Goal: Information Seeking & Learning: Find specific fact

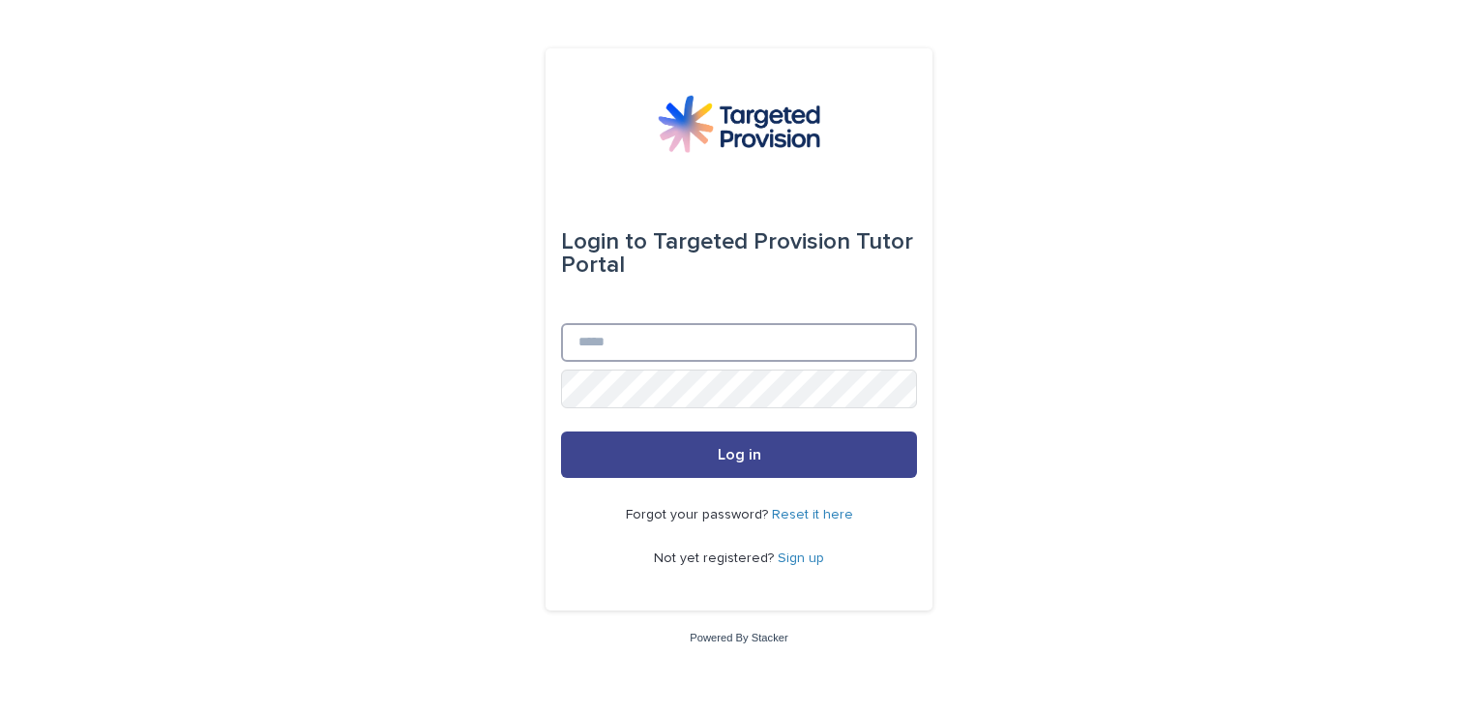
type input "**********"
click at [623, 454] on button "Log in" at bounding box center [739, 454] width 356 height 46
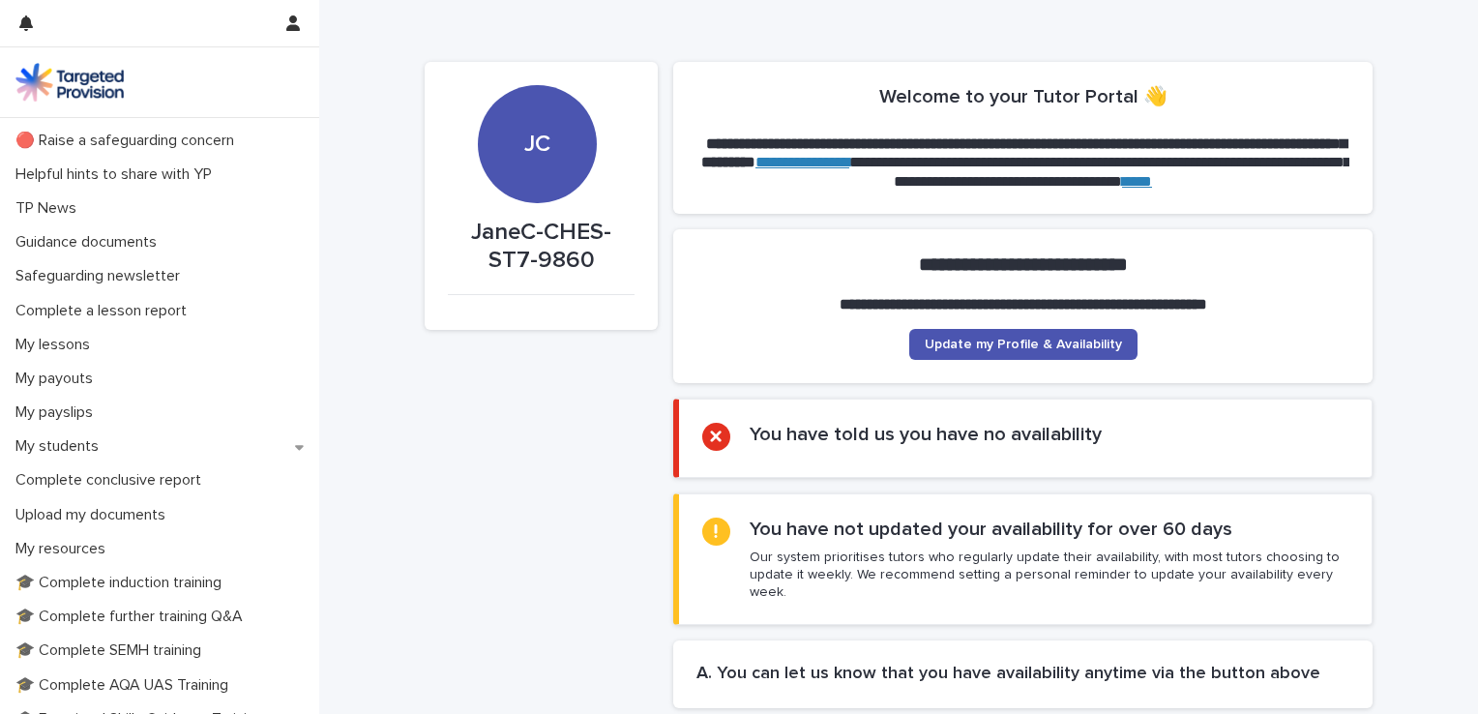
scroll to position [67, 0]
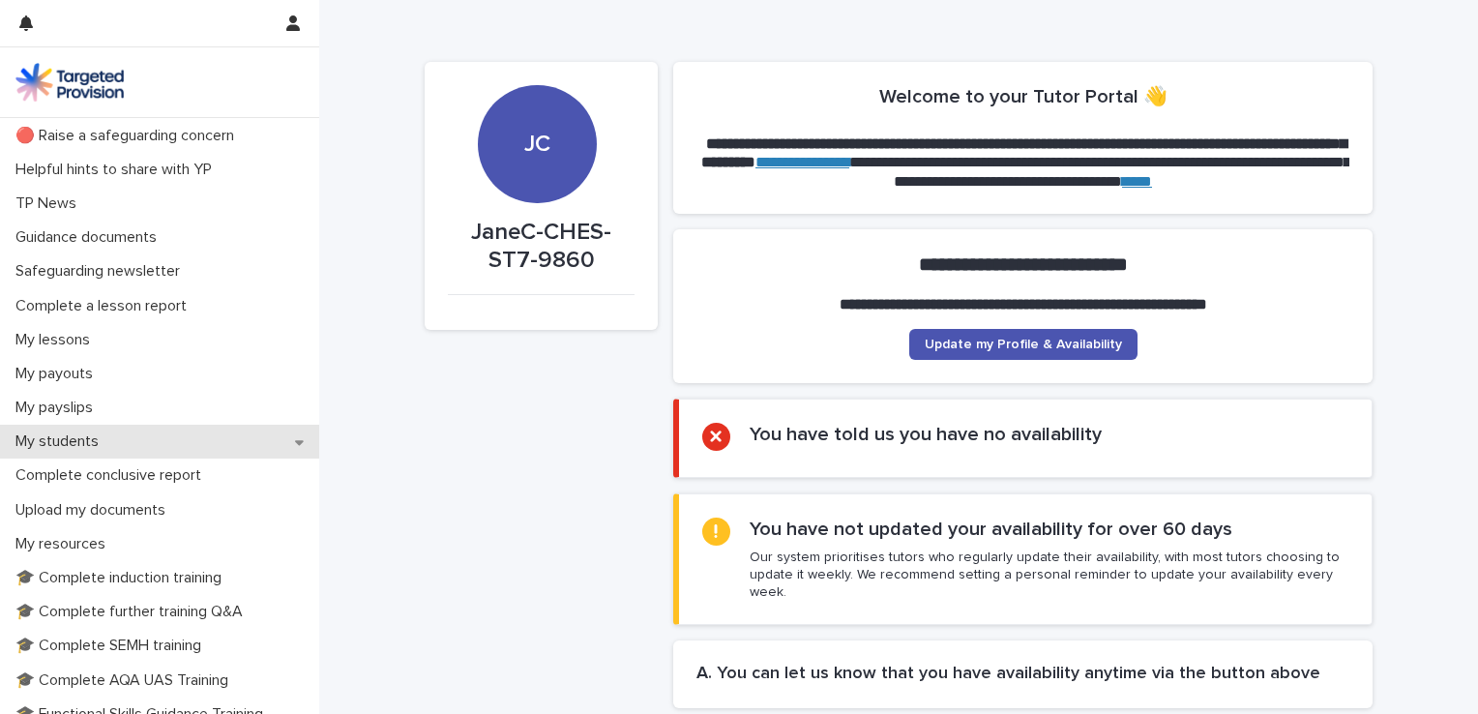
click at [66, 439] on p "My students" at bounding box center [61, 441] width 106 height 18
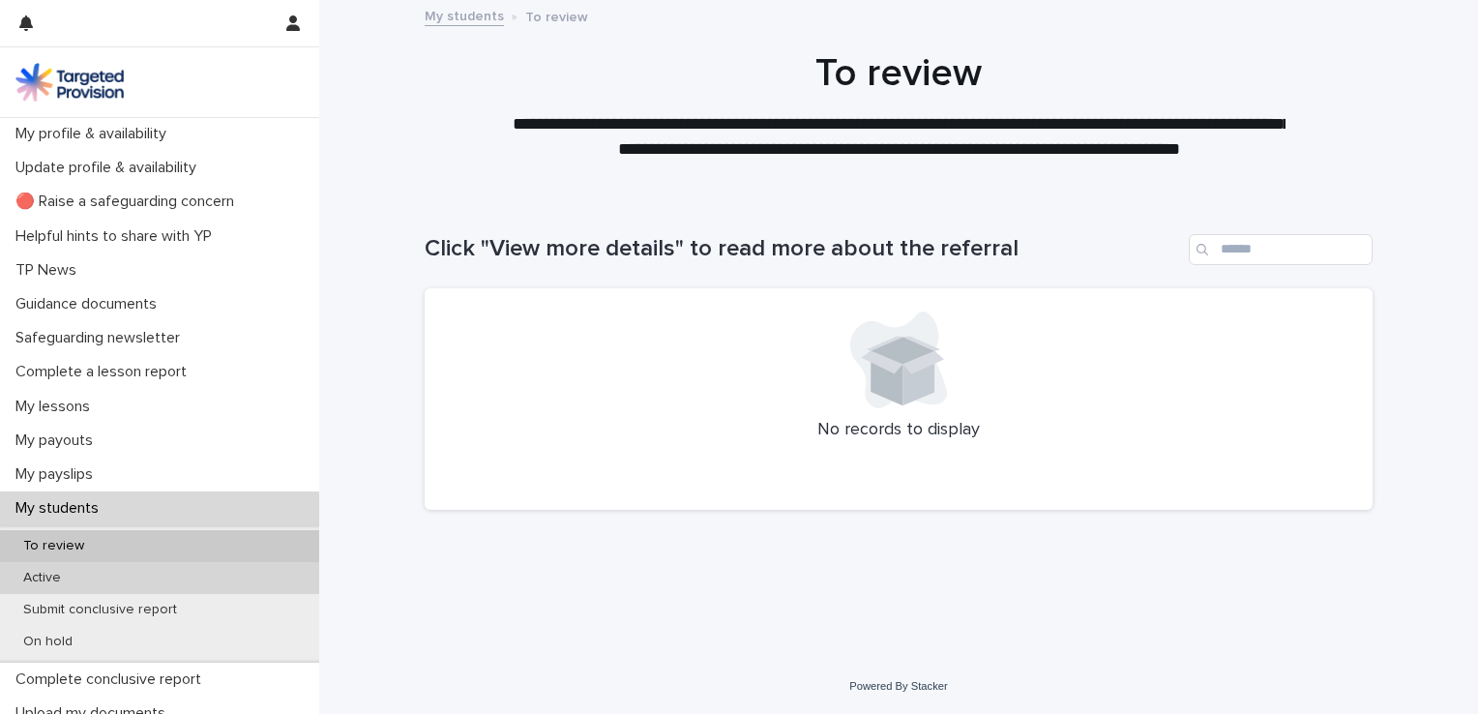
click at [66, 577] on p "Active" at bounding box center [42, 578] width 69 height 16
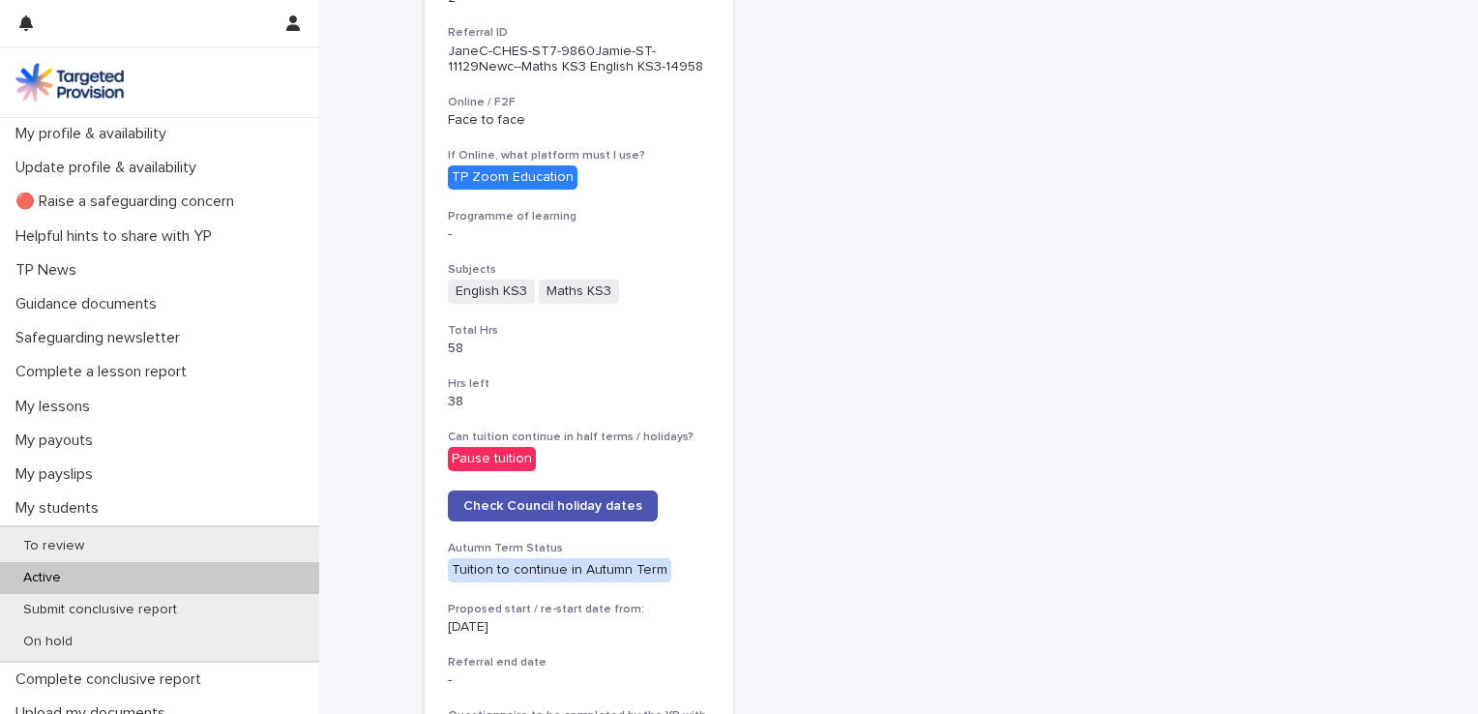
scroll to position [641, 0]
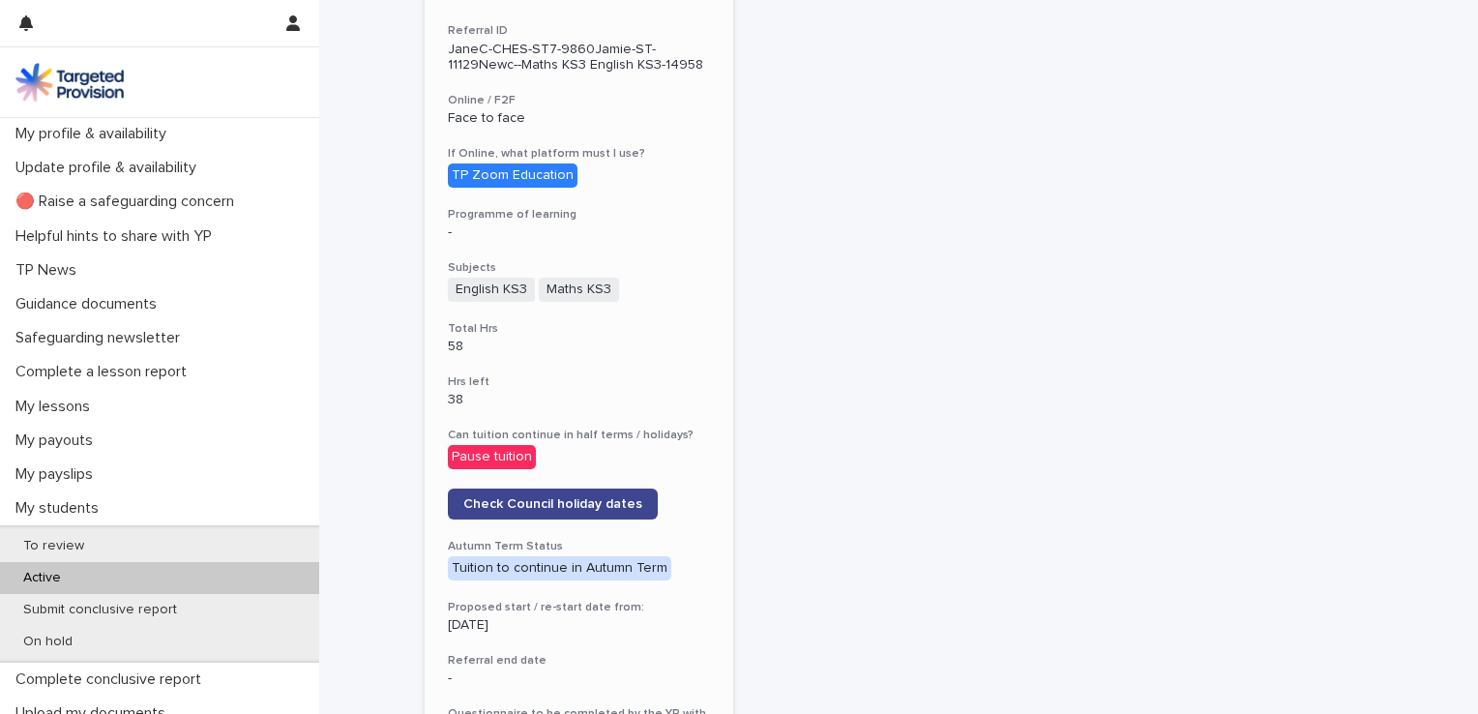
click at [629, 503] on link "Check Council holiday dates" at bounding box center [553, 503] width 210 height 31
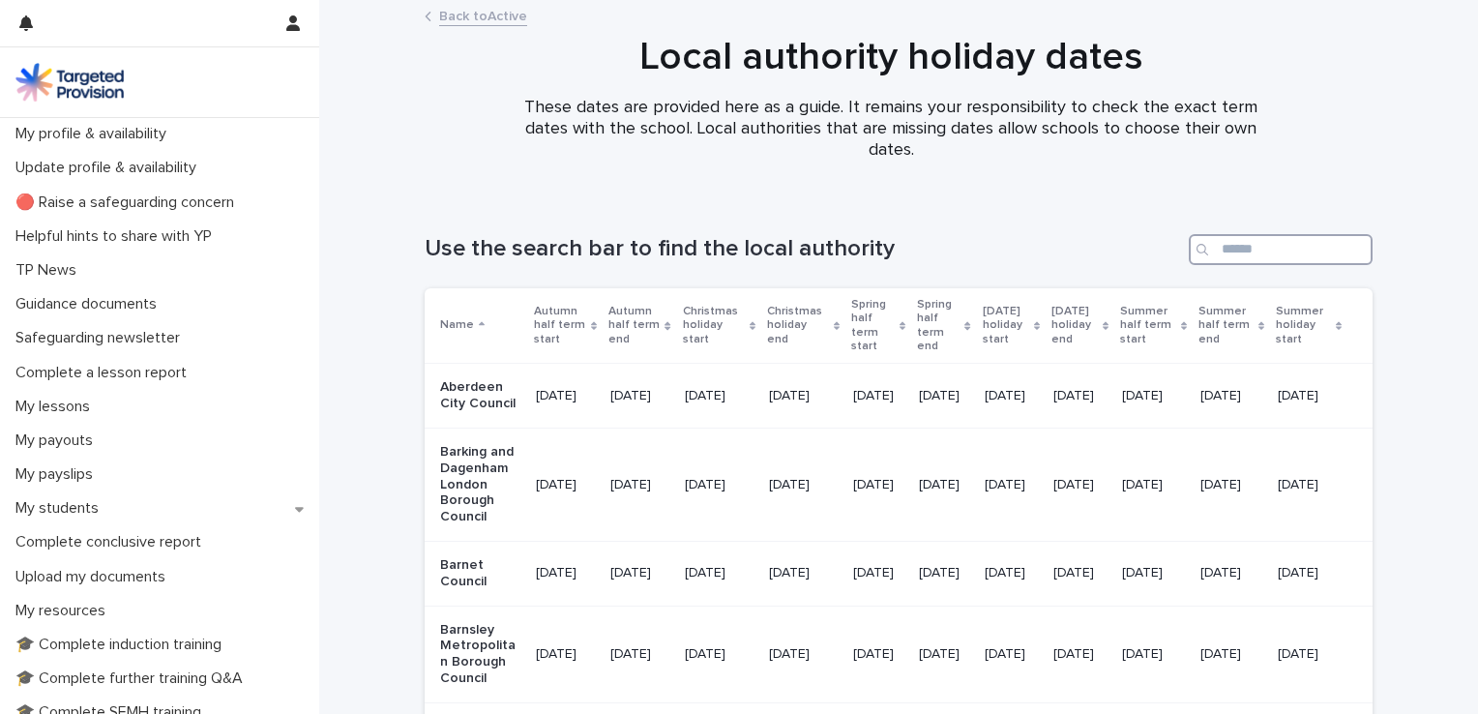
click at [1251, 247] on input "Search" at bounding box center [1281, 249] width 184 height 31
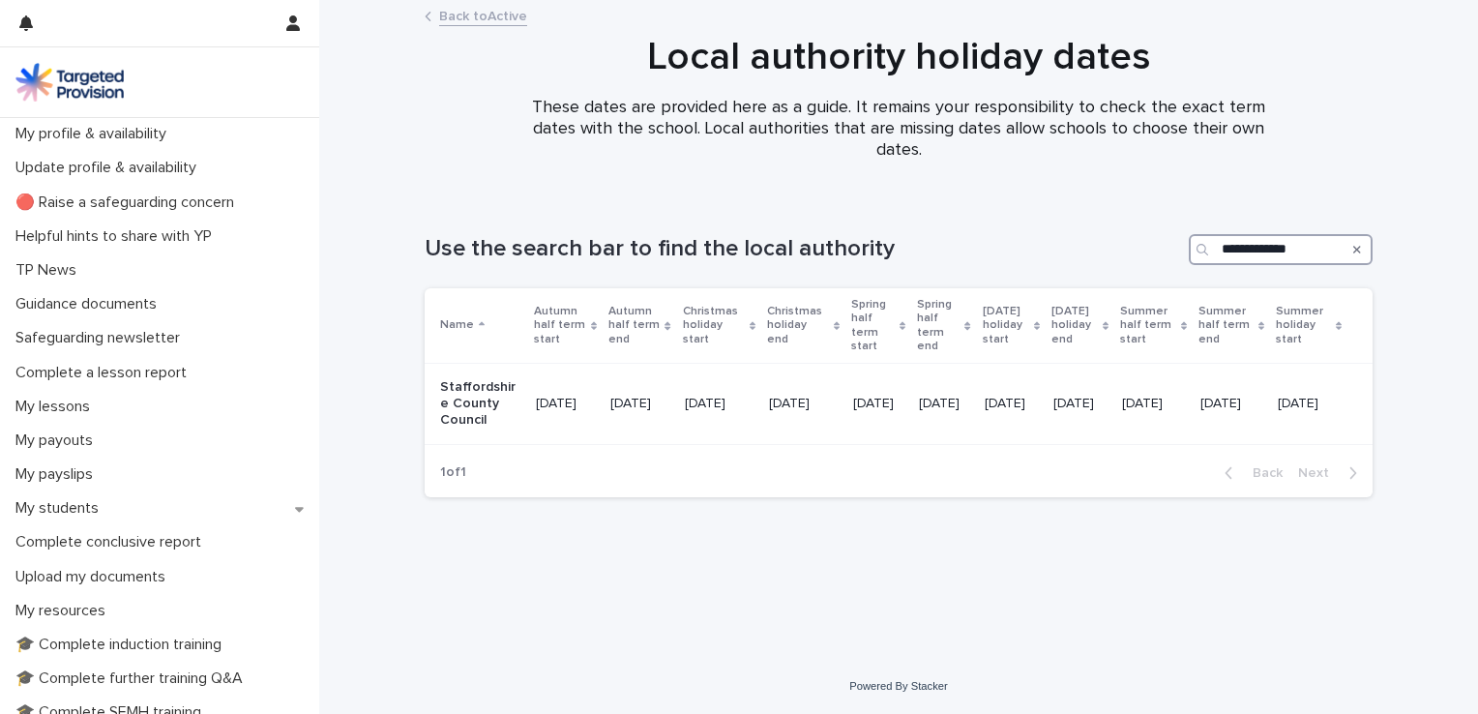
scroll to position [0, 104]
type input "**********"
click at [1322, 396] on p "21/07/2025" at bounding box center [1309, 404] width 64 height 16
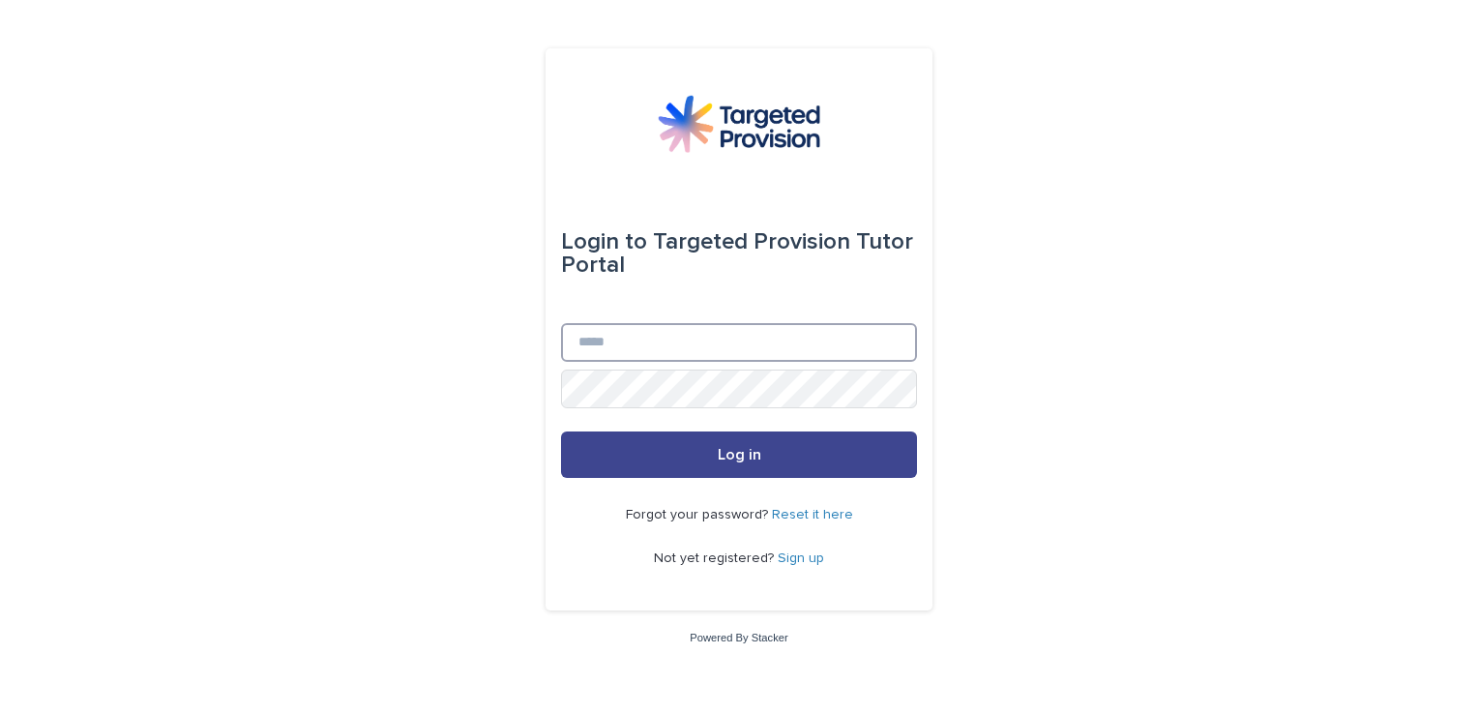
type input "**********"
click at [689, 441] on button "Log in" at bounding box center [739, 454] width 356 height 46
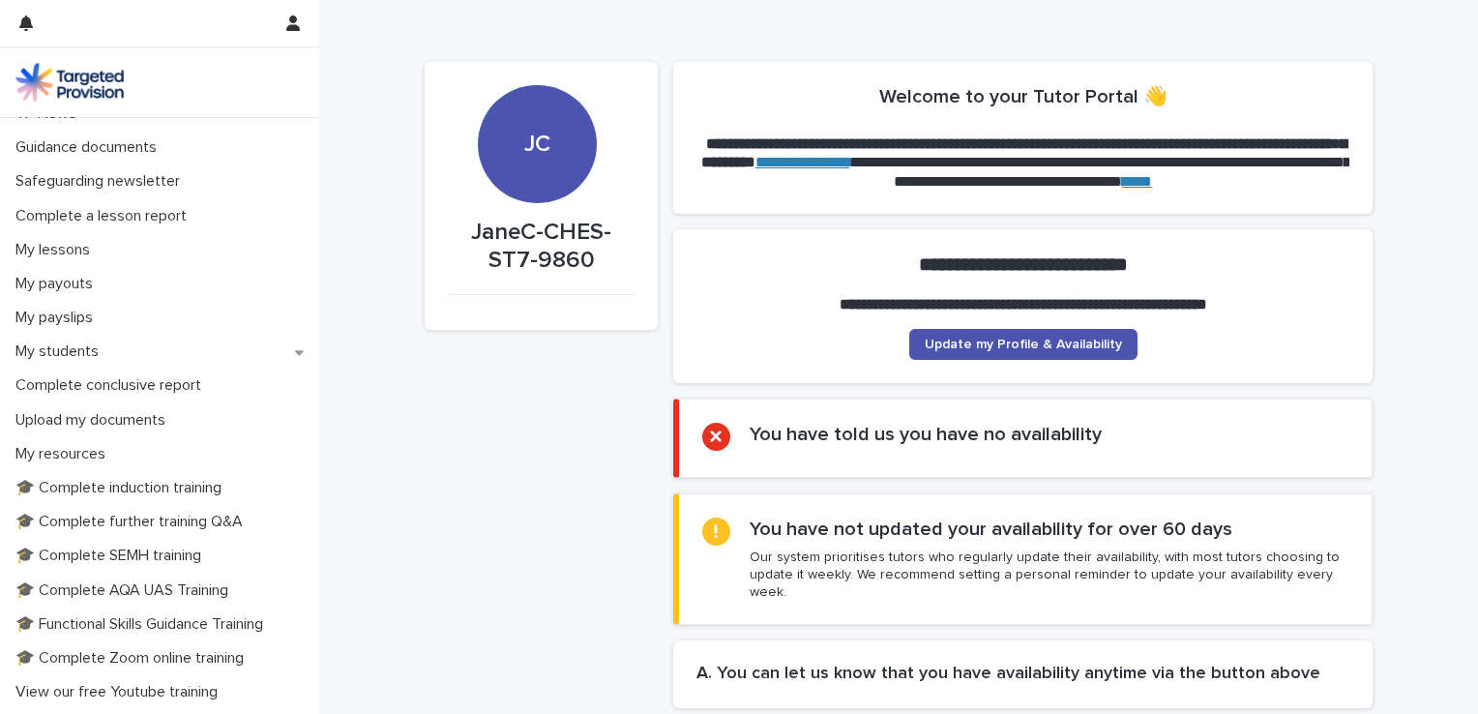
scroll to position [155, 0]
click at [69, 358] on p "My students" at bounding box center [61, 353] width 106 height 18
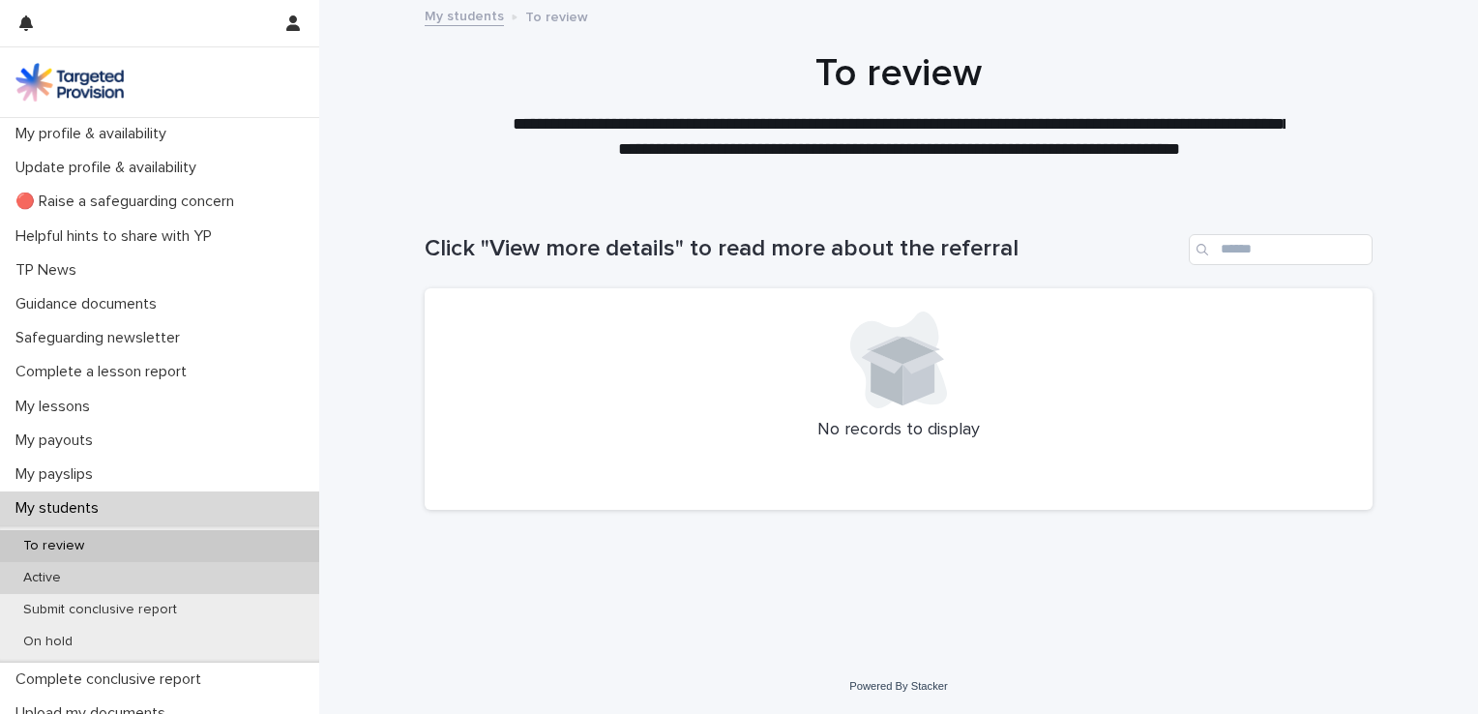
click at [72, 573] on p "Active" at bounding box center [42, 578] width 69 height 16
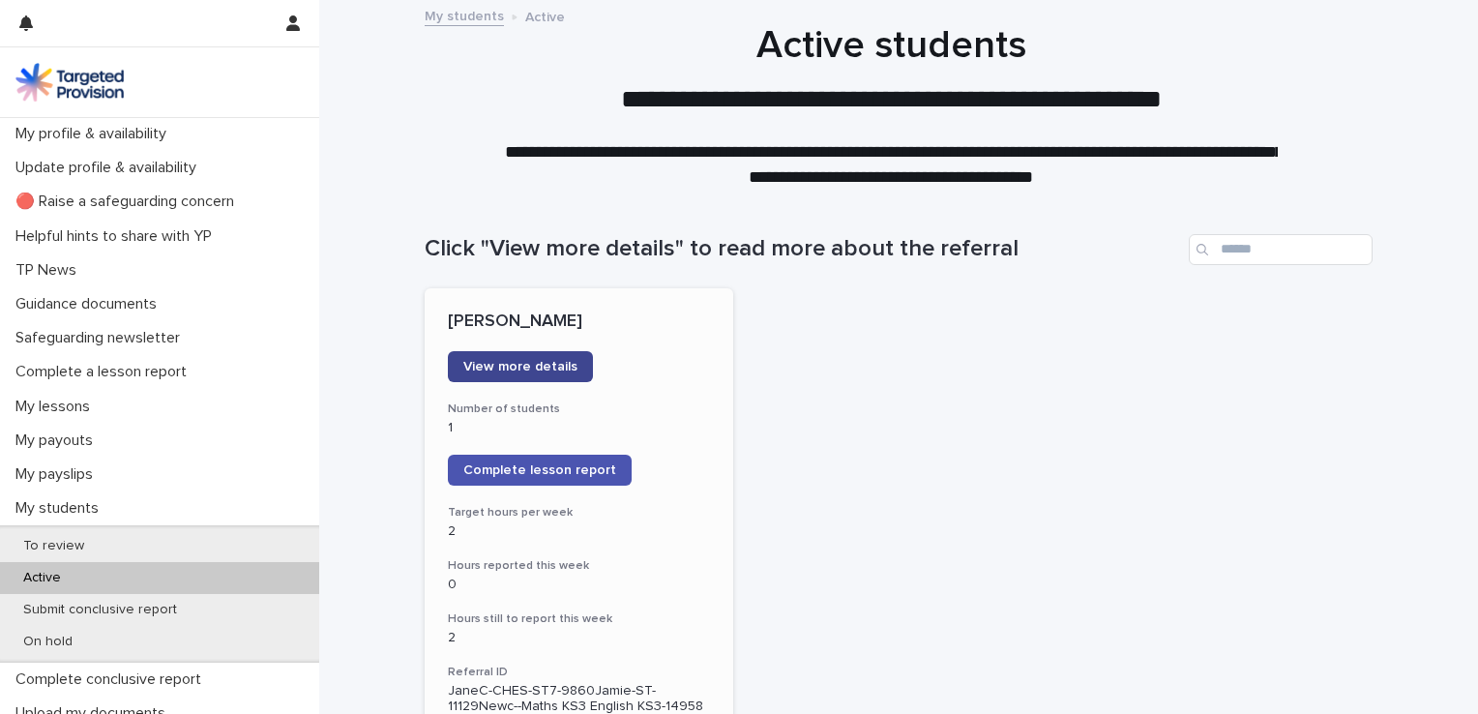
click at [545, 367] on span "View more details" at bounding box center [520, 367] width 114 height 14
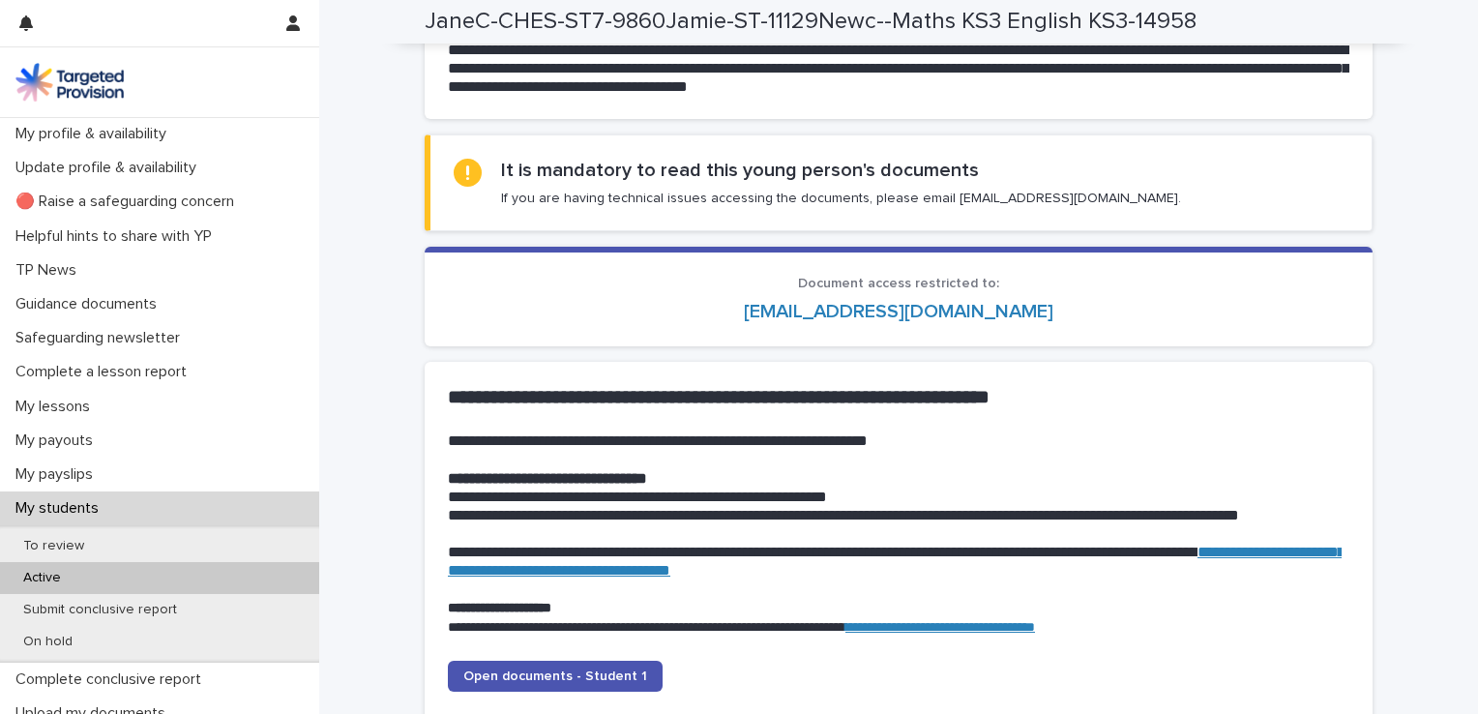
scroll to position [1682, 0]
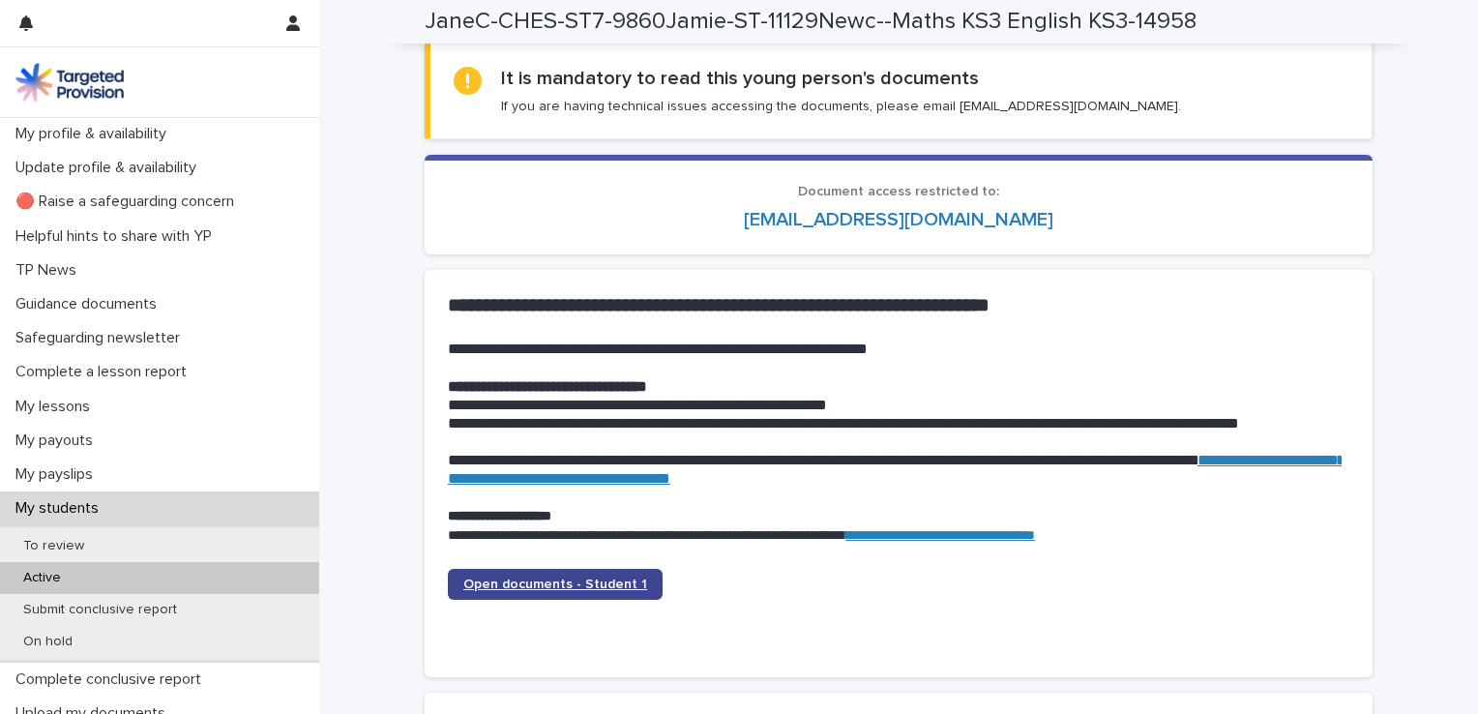
click at [592, 577] on span "Open documents - Student 1" at bounding box center [555, 584] width 184 height 14
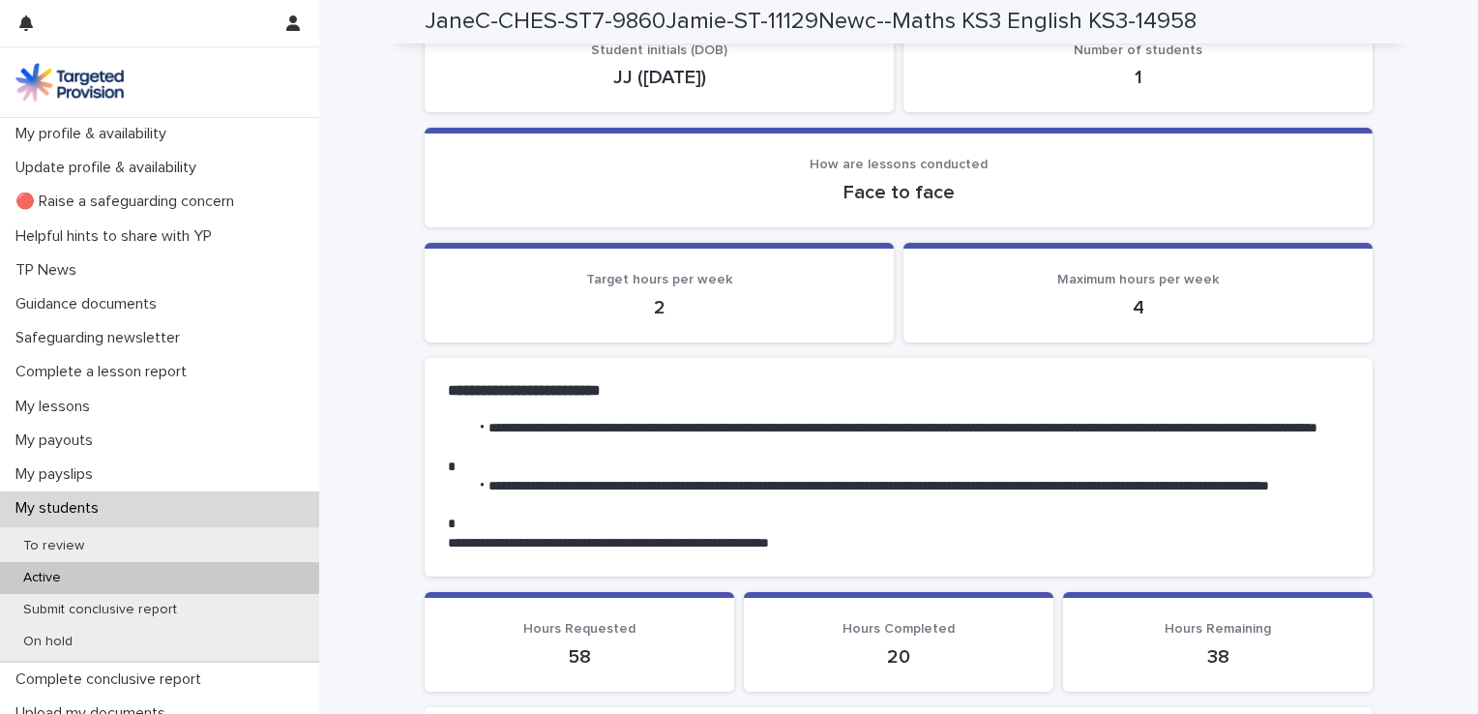
scroll to position [0, 0]
